Goal: Transaction & Acquisition: Purchase product/service

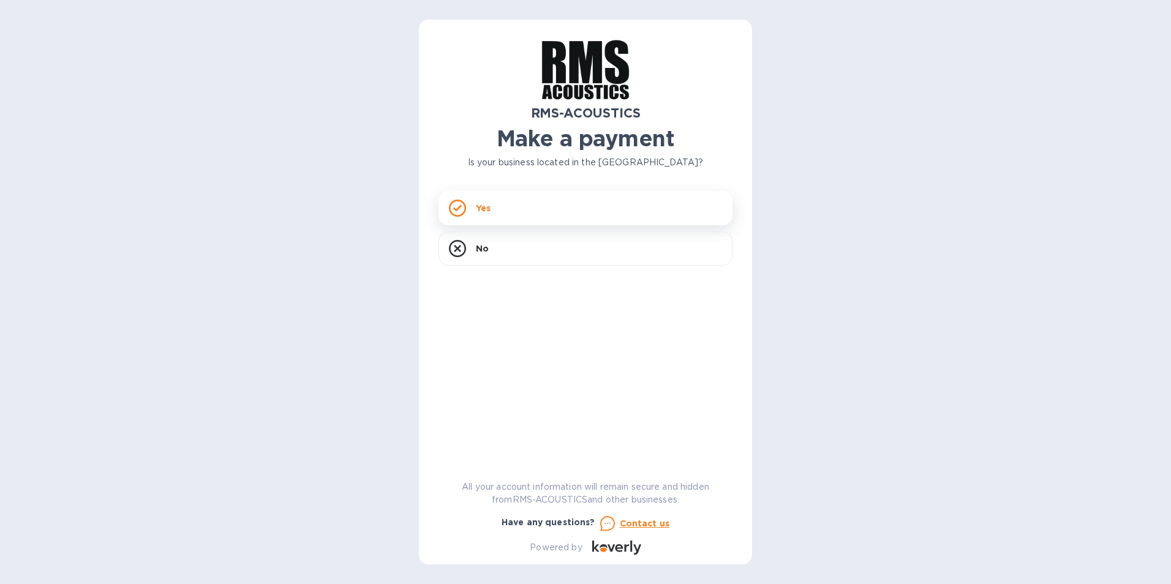
click at [560, 208] on div "Yes" at bounding box center [586, 208] width 294 height 34
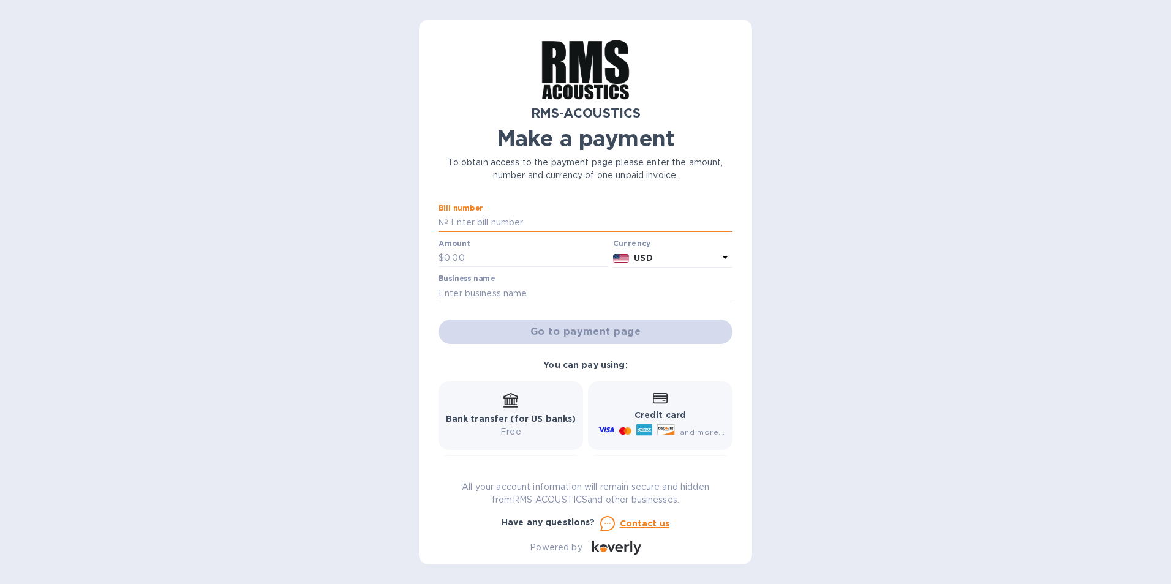
click at [533, 221] on input "text" at bounding box center [590, 223] width 284 height 18
type input "143"
click at [492, 260] on input "text" at bounding box center [526, 258] width 164 height 18
type input "13,566"
click at [567, 292] on input "text" at bounding box center [586, 293] width 294 height 18
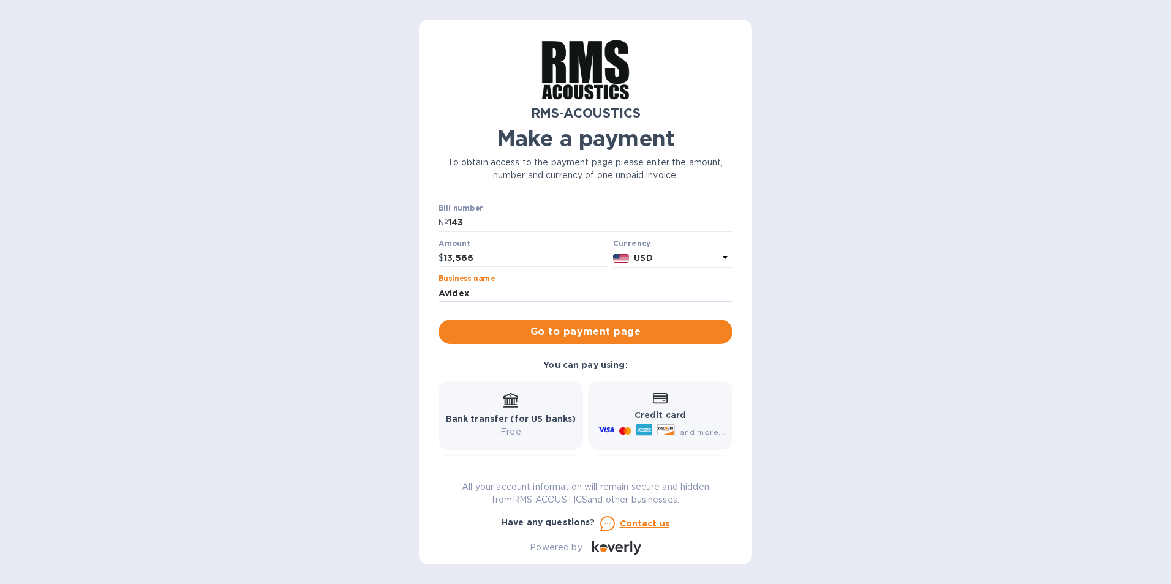
type input "Avidex"
click at [423, 380] on div "RMS-ACOUSTICS Make a payment To obtain access to the payment page please enter …" at bounding box center [585, 292] width 333 height 545
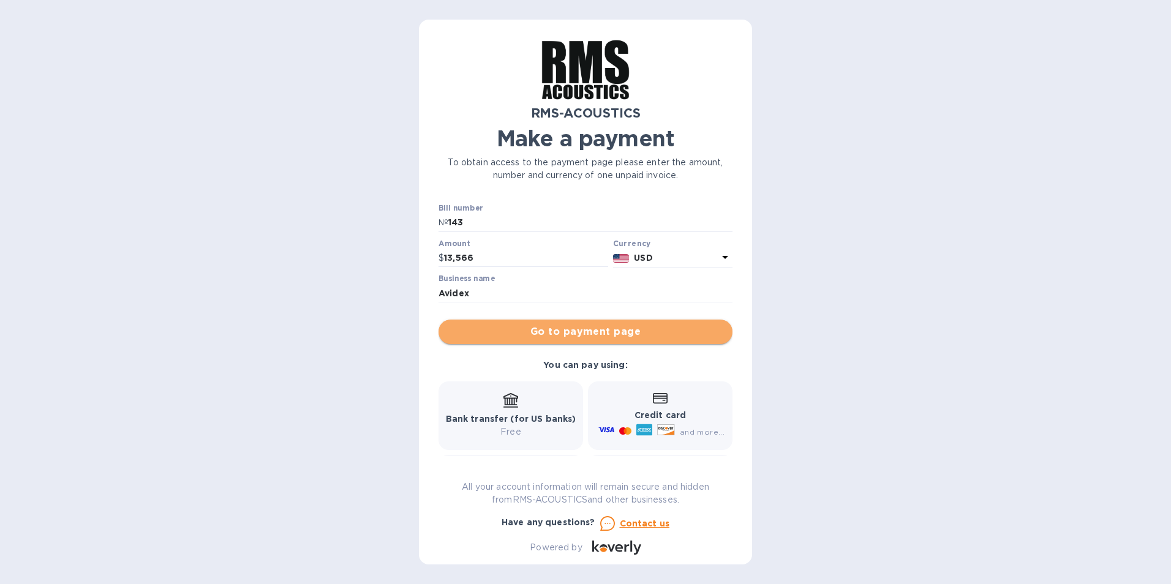
click at [607, 334] on span "Go to payment page" at bounding box center [585, 332] width 274 height 15
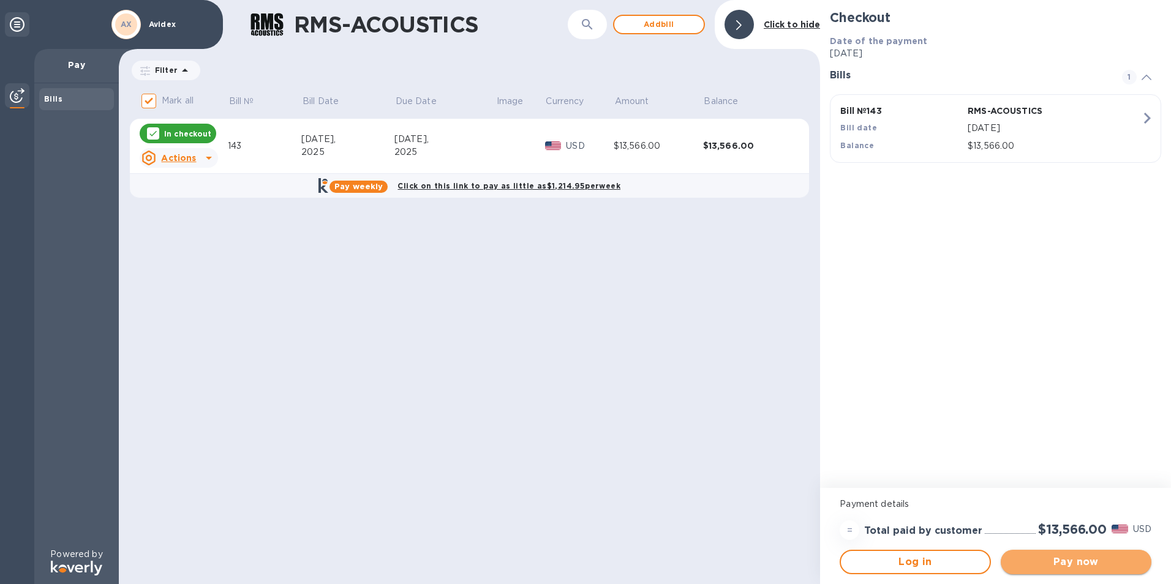
click at [1104, 556] on span "Pay now" at bounding box center [1076, 562] width 131 height 15
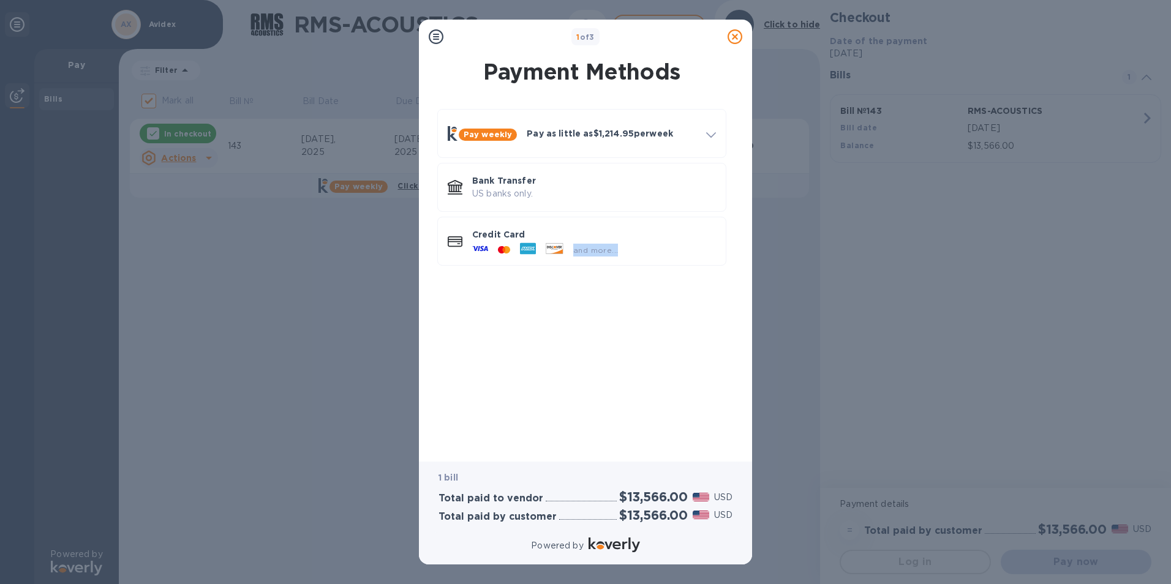
drag, startPoint x: 570, startPoint y: 239, endPoint x: 701, endPoint y: 349, distance: 171.8
click at [701, 349] on div "Pay weekly Pay as little as $1,214.95 per week How it works Split payments into…" at bounding box center [582, 274] width 314 height 350
drag, startPoint x: 701, startPoint y: 349, endPoint x: 663, endPoint y: 244, distance: 111.4
click at [663, 244] on div "and more..." at bounding box center [594, 247] width 244 height 13
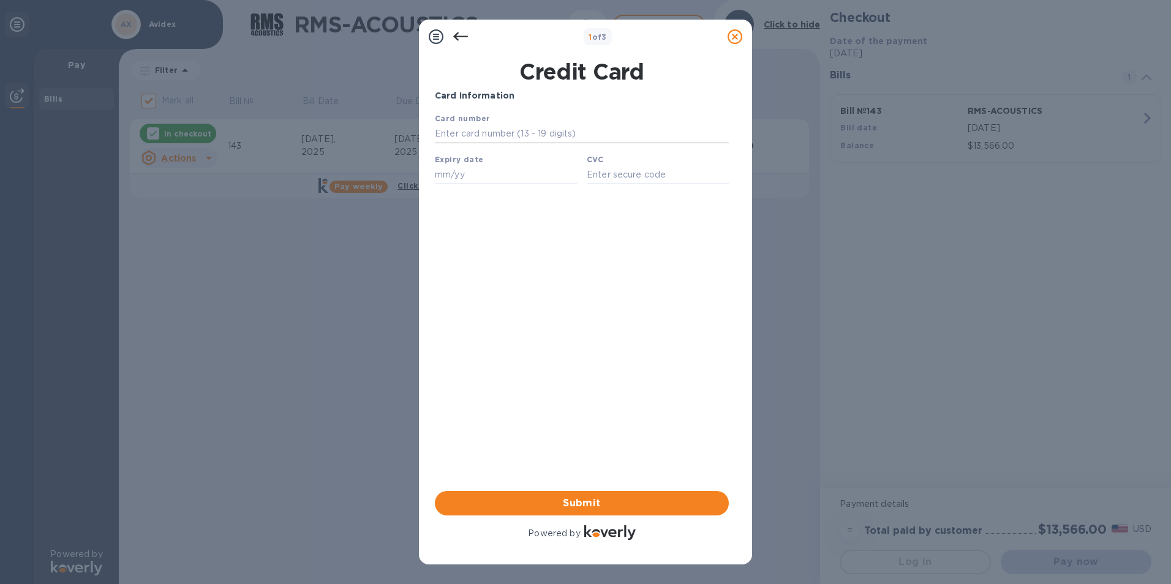
click at [504, 131] on input "text" at bounding box center [582, 134] width 294 height 18
type input "[CREDIT_CARD_NUMBER]"
click at [474, 184] on input "text" at bounding box center [506, 174] width 142 height 18
type input "11/27"
click at [626, 172] on input "text" at bounding box center [658, 174] width 142 height 18
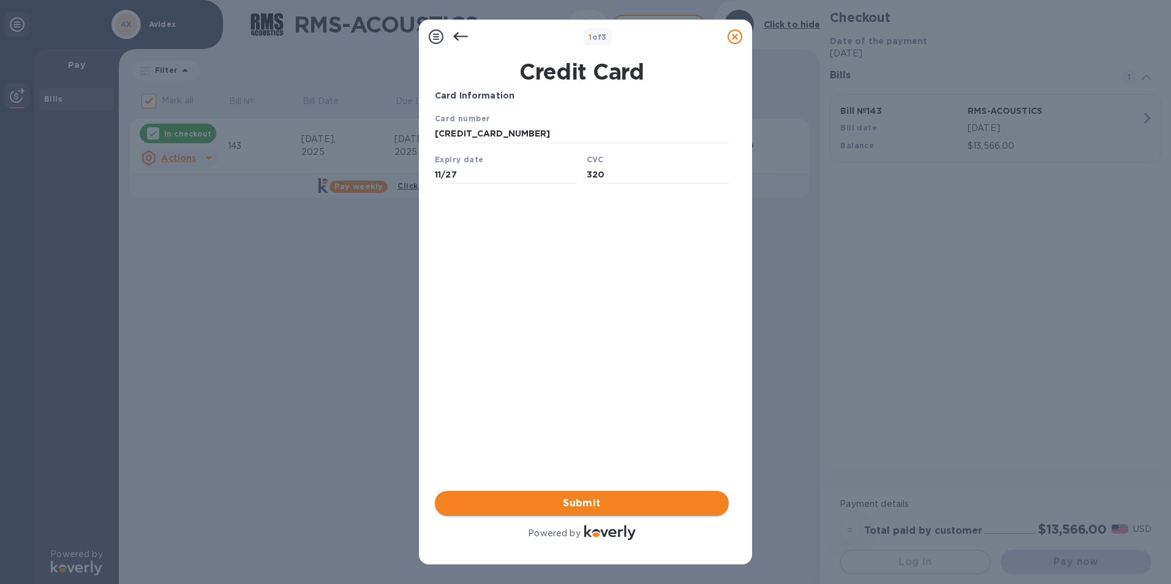
type input "320"
click at [528, 506] on span "Submit" at bounding box center [582, 503] width 274 height 15
